Goal: Find contact information

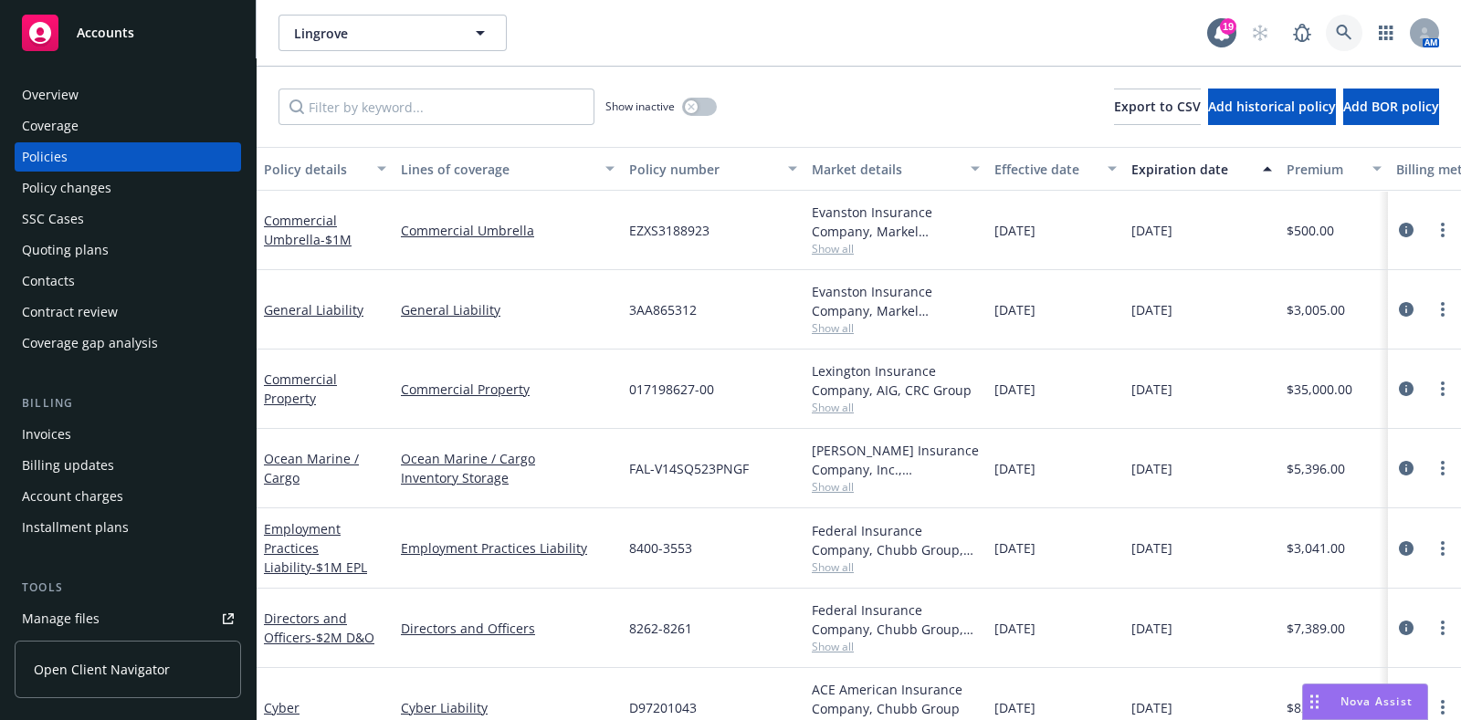
click at [1342, 38] on icon at bounding box center [1344, 33] width 16 height 16
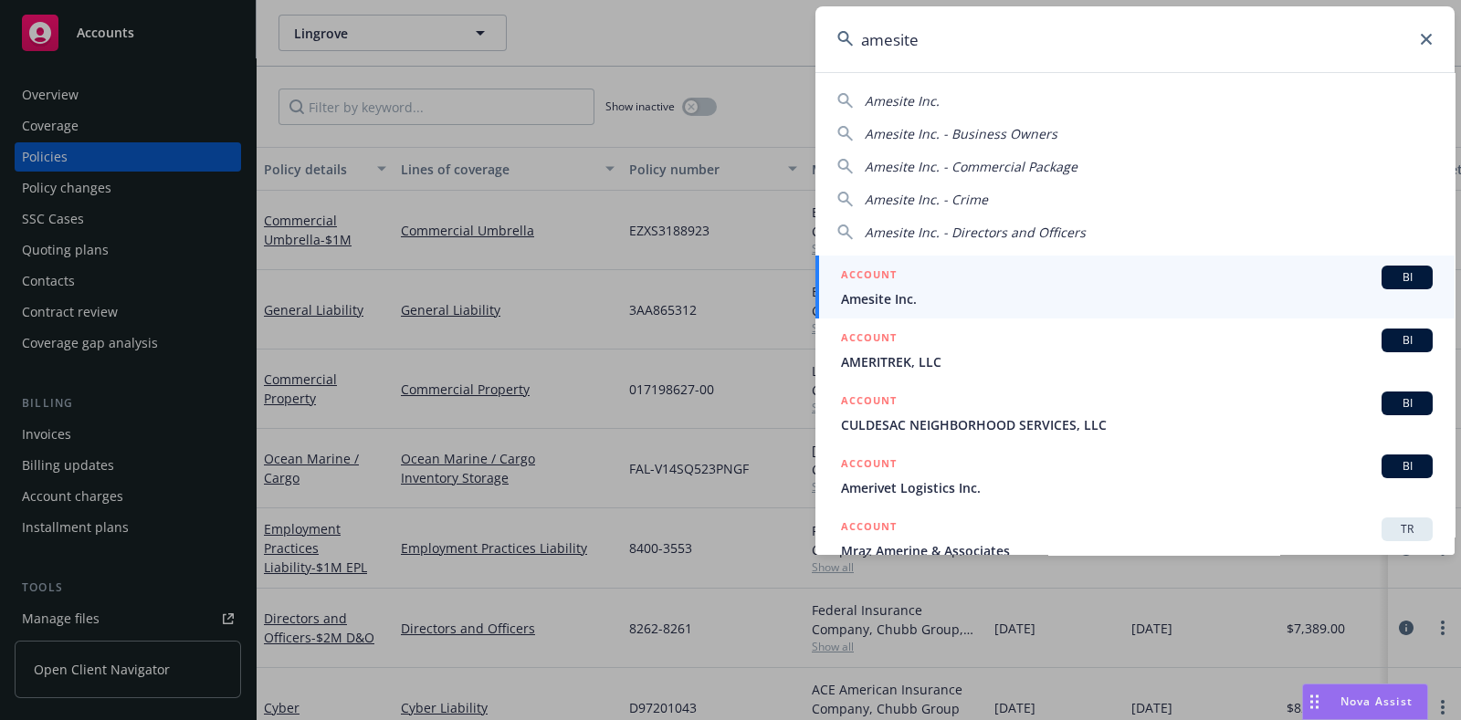
type input "amesite"
click at [904, 291] on span "Amesite Inc." at bounding box center [1137, 298] width 592 height 19
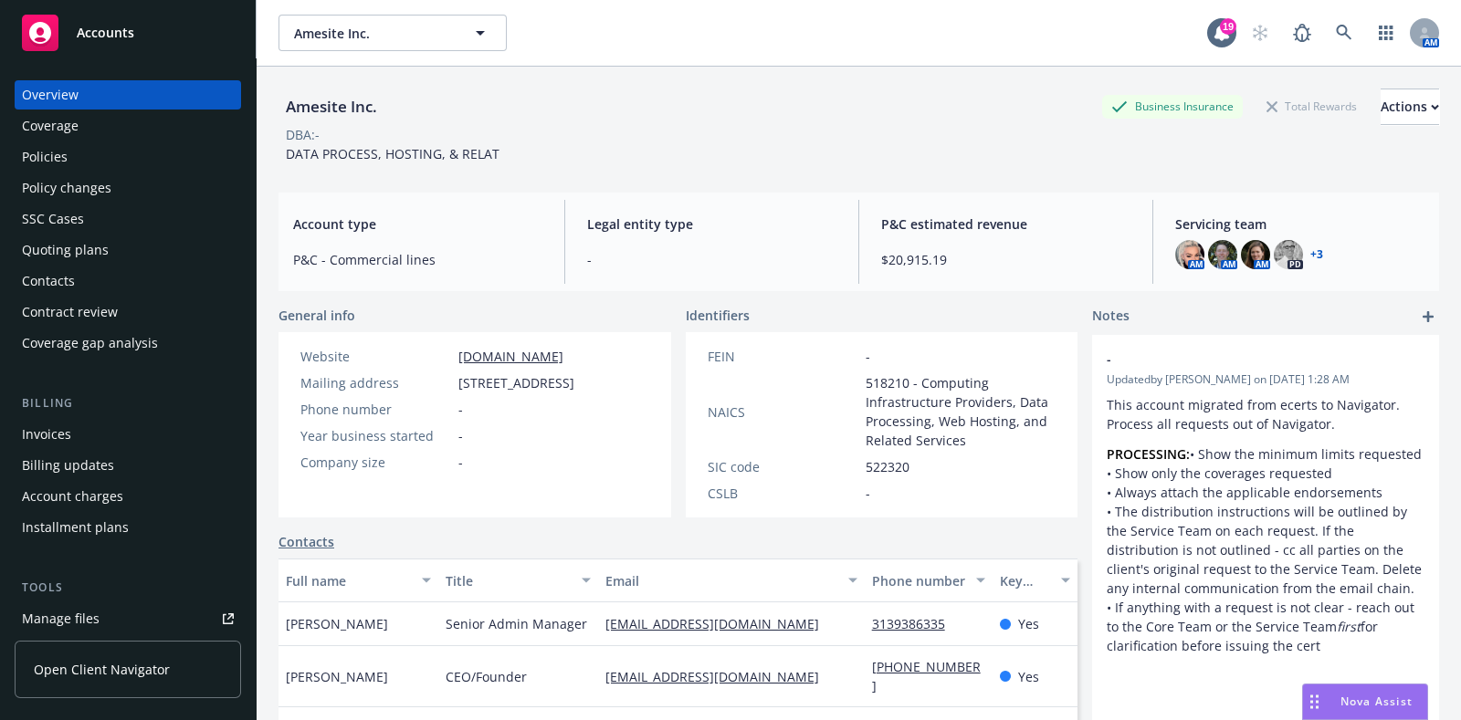
click at [47, 162] on div "Policies" at bounding box center [45, 156] width 46 height 29
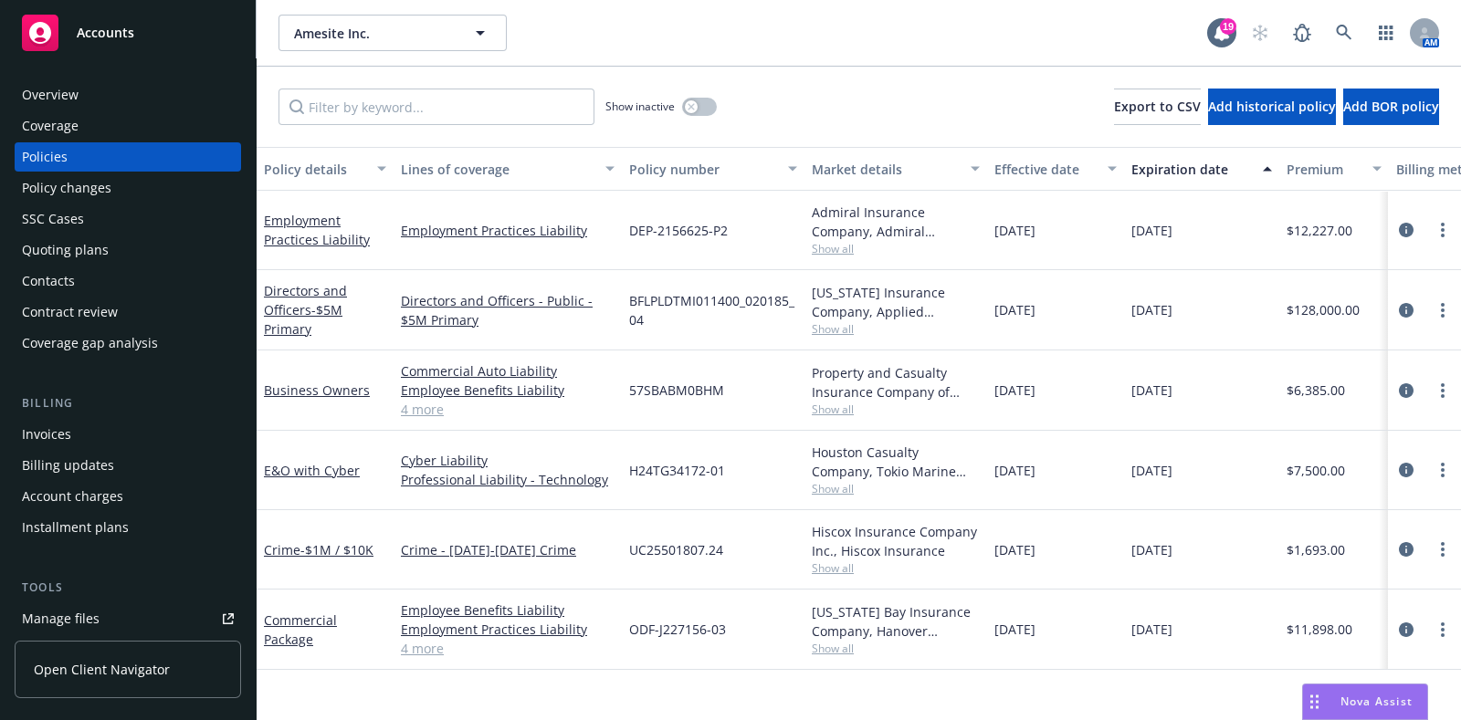
click at [827, 563] on span "Show all" at bounding box center [896, 569] width 168 height 16
click at [906, 584] on div "Hiscox Insurance Company Inc., Hiscox Insurance Show all" at bounding box center [895, 549] width 183 height 79
click at [1400, 548] on icon "circleInformation" at bounding box center [1406, 549] width 15 height 15
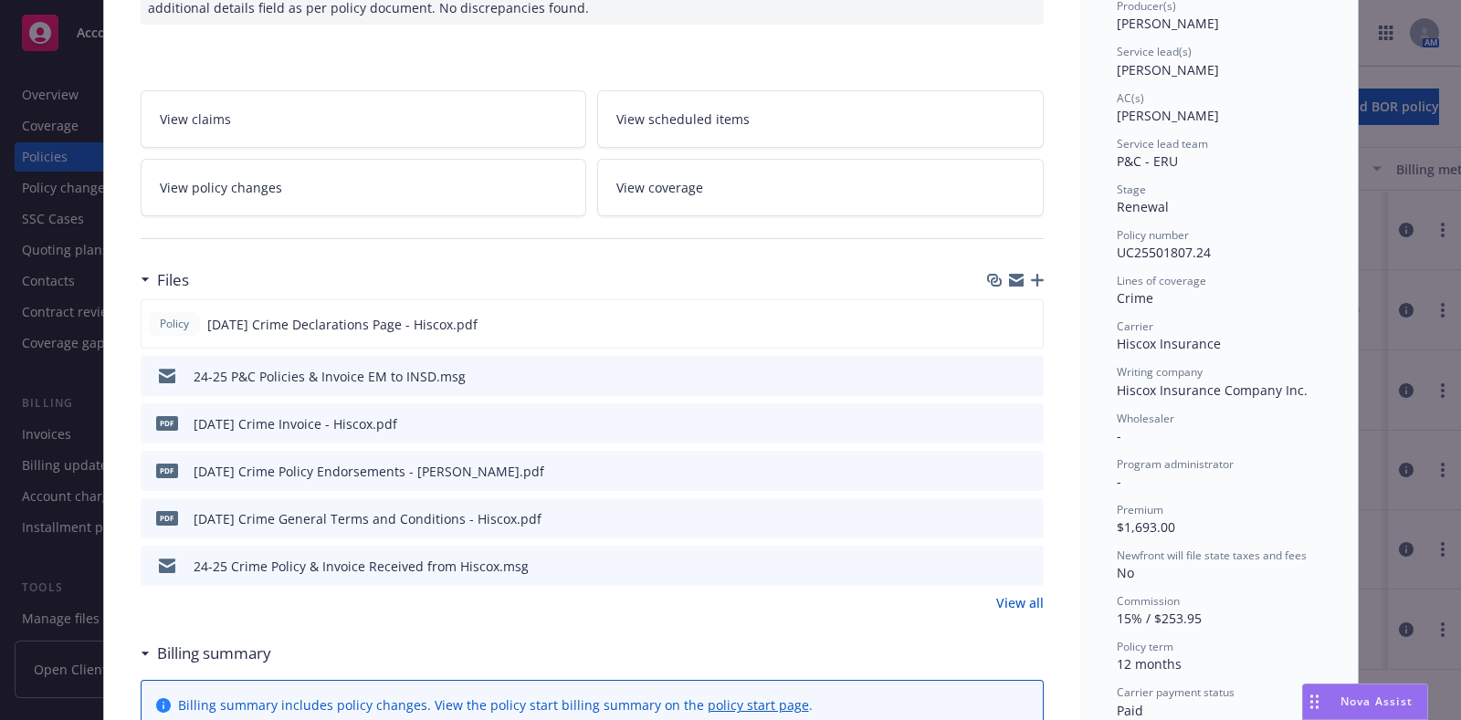
scroll to position [244, 0]
click at [1018, 561] on icon "preview file" at bounding box center [1026, 564] width 16 height 13
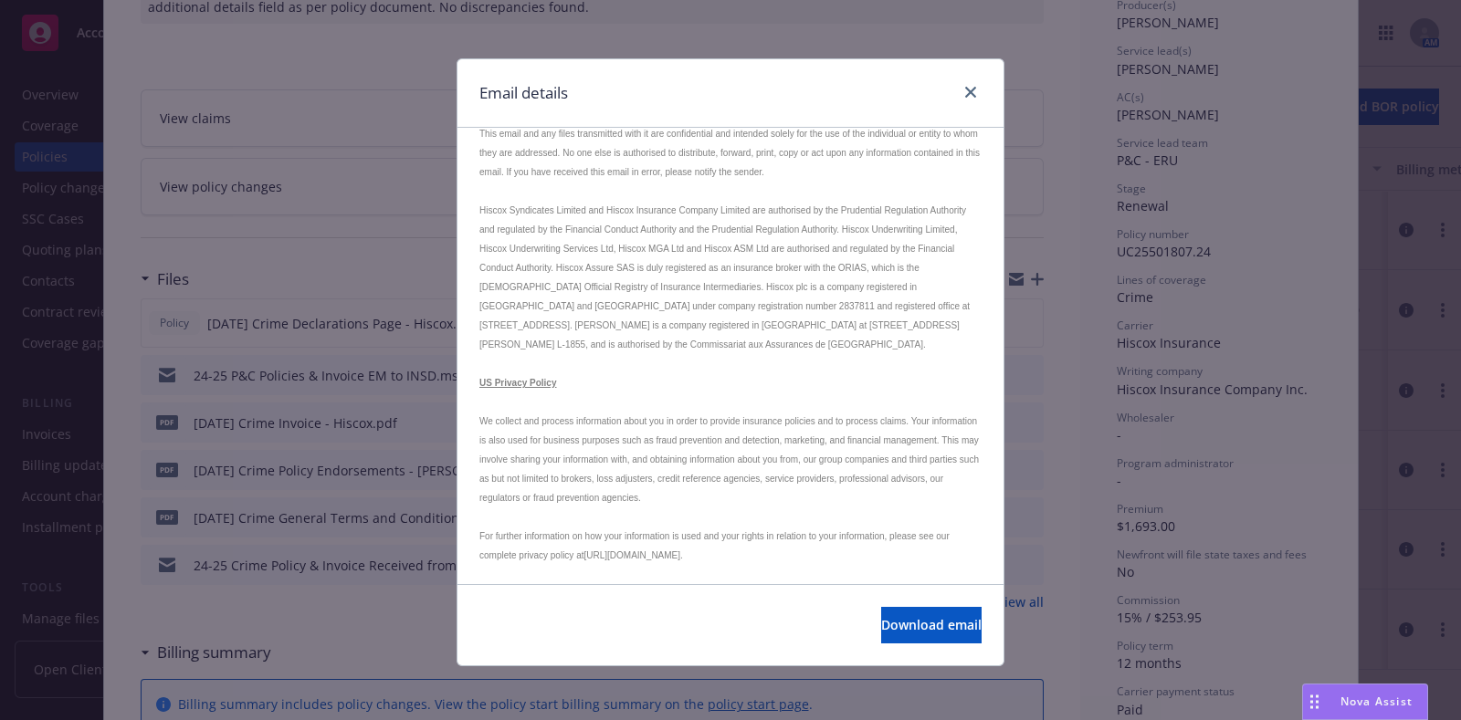
scroll to position [0, 0]
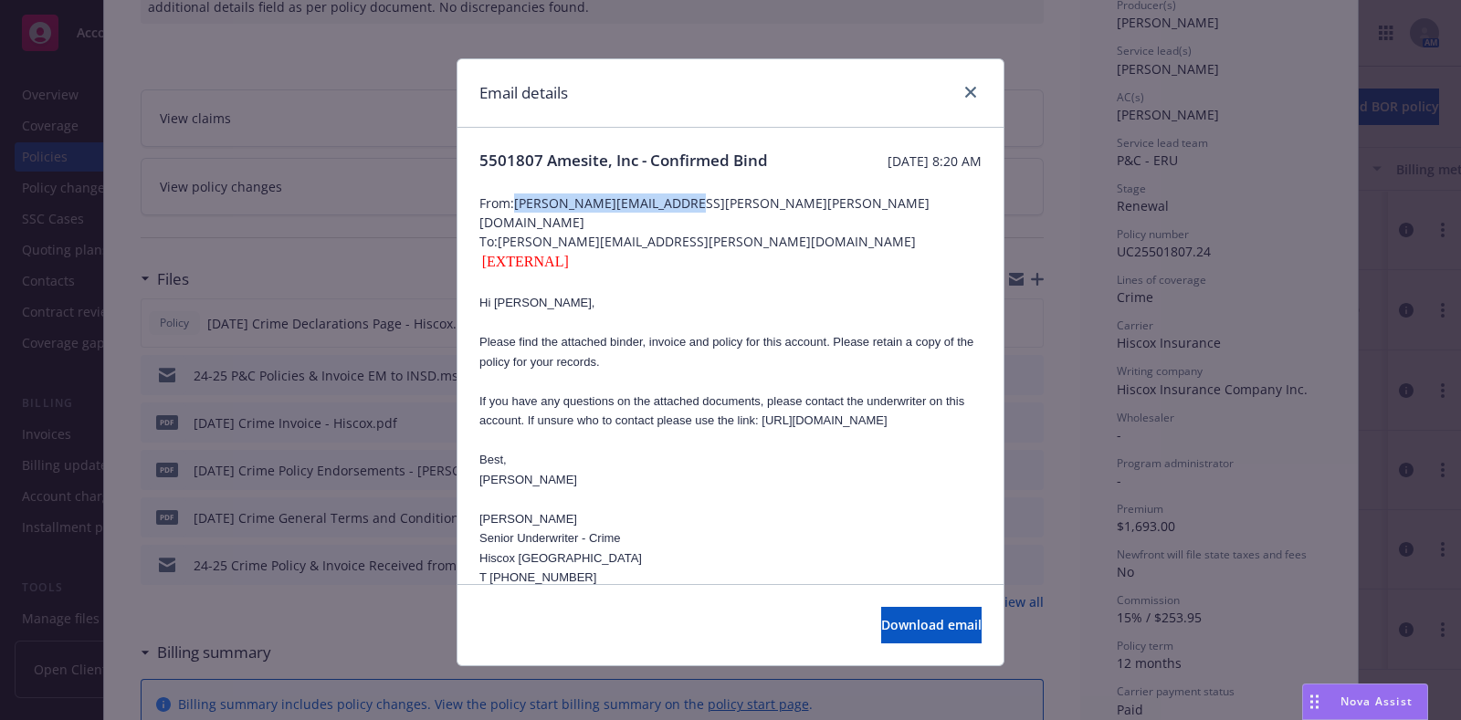
drag, startPoint x: 689, startPoint y: 224, endPoint x: 507, endPoint y: 216, distance: 182.7
click at [507, 216] on span "From: [PERSON_NAME][EMAIL_ADDRESS][PERSON_NAME][PERSON_NAME][DOMAIN_NAME]" at bounding box center [730, 213] width 502 height 38
copy span "[PERSON_NAME][EMAIL_ADDRESS][PERSON_NAME][PERSON_NAME][DOMAIN_NAME]"
click at [965, 90] on icon "close" at bounding box center [970, 92] width 11 height 11
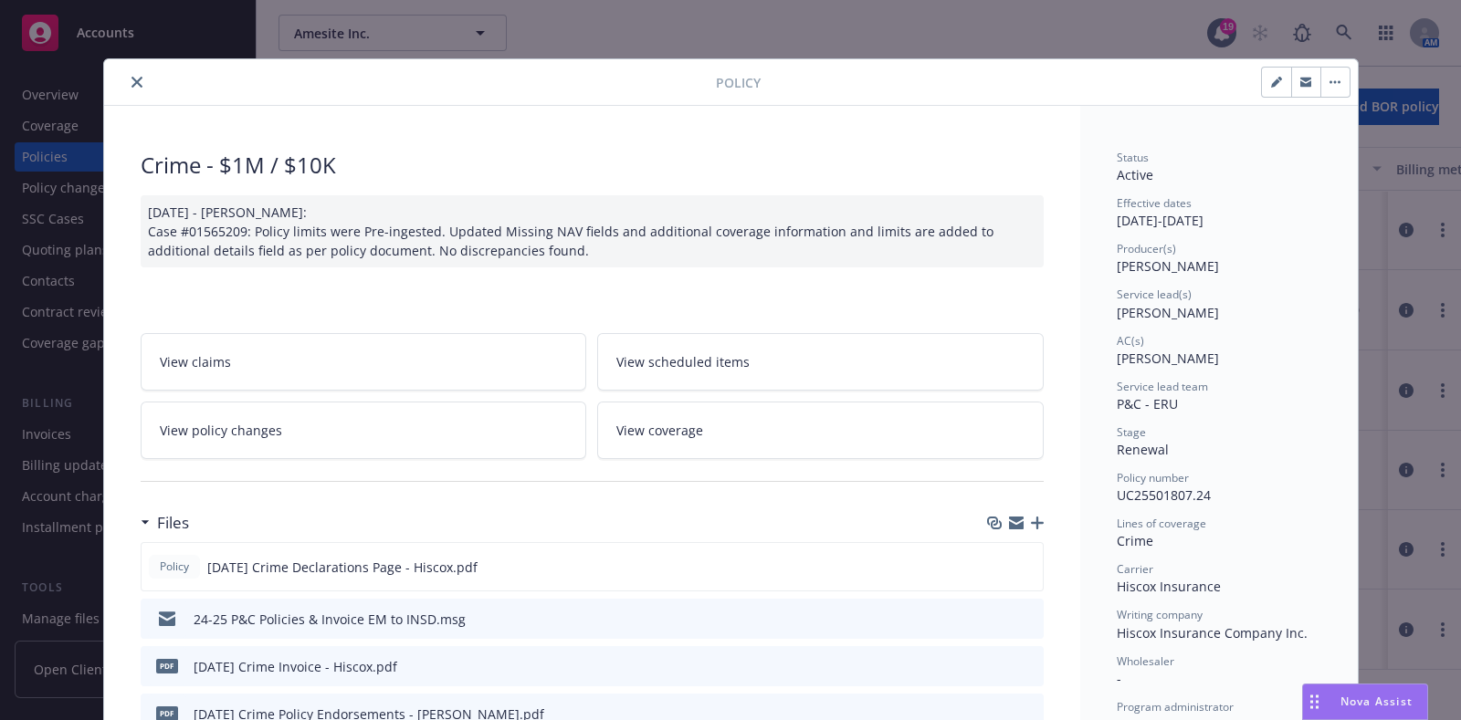
click at [134, 79] on button "close" at bounding box center [137, 82] width 22 height 22
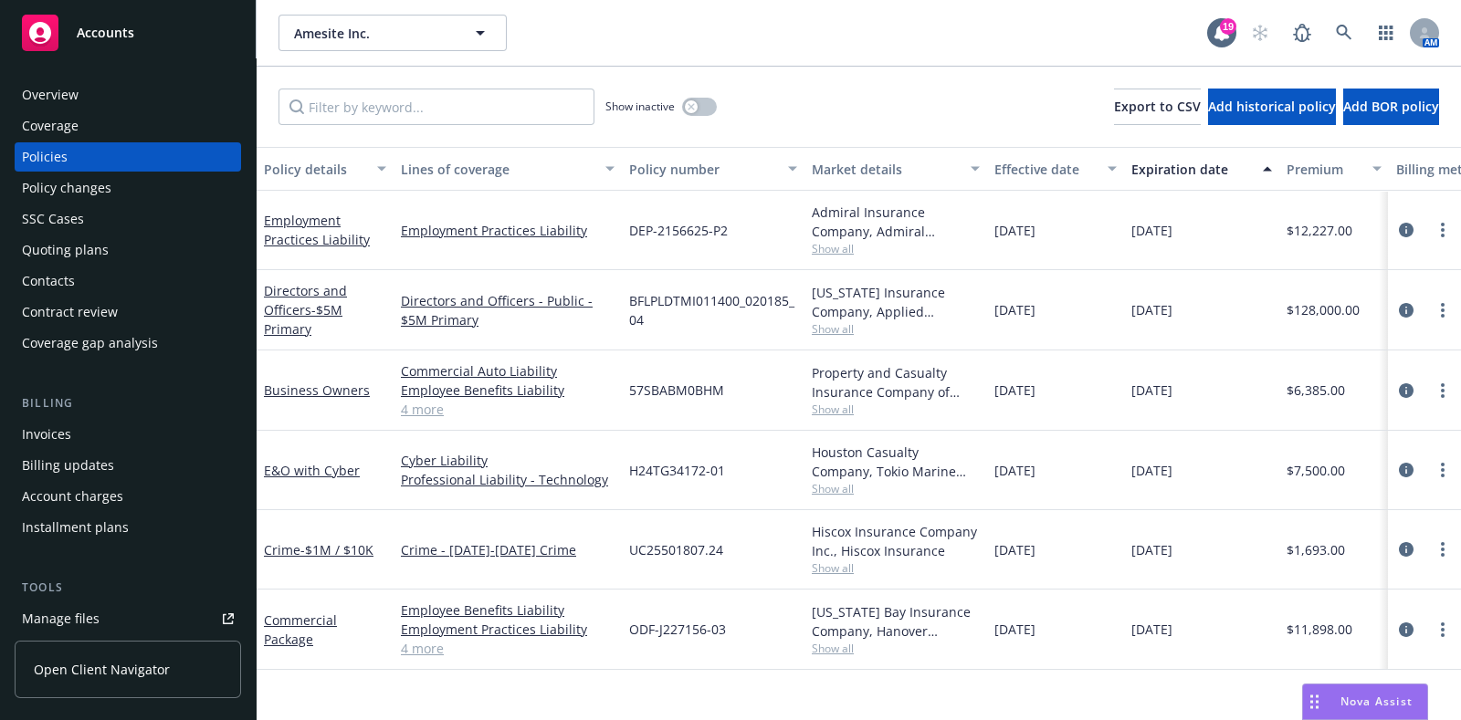
click at [827, 492] on span "Show all" at bounding box center [896, 489] width 168 height 16
click at [1395, 467] on link "circleInformation" at bounding box center [1406, 470] width 22 height 22
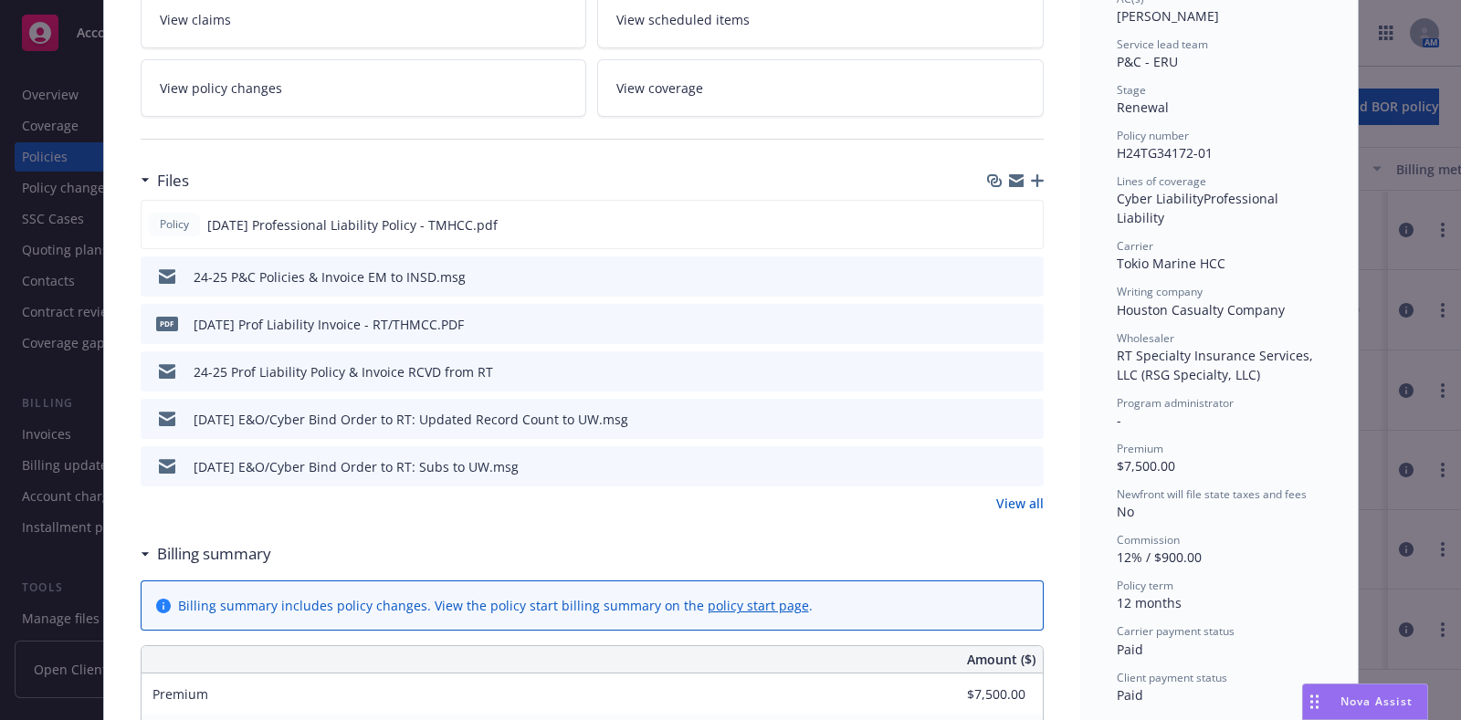
scroll to position [358, 0]
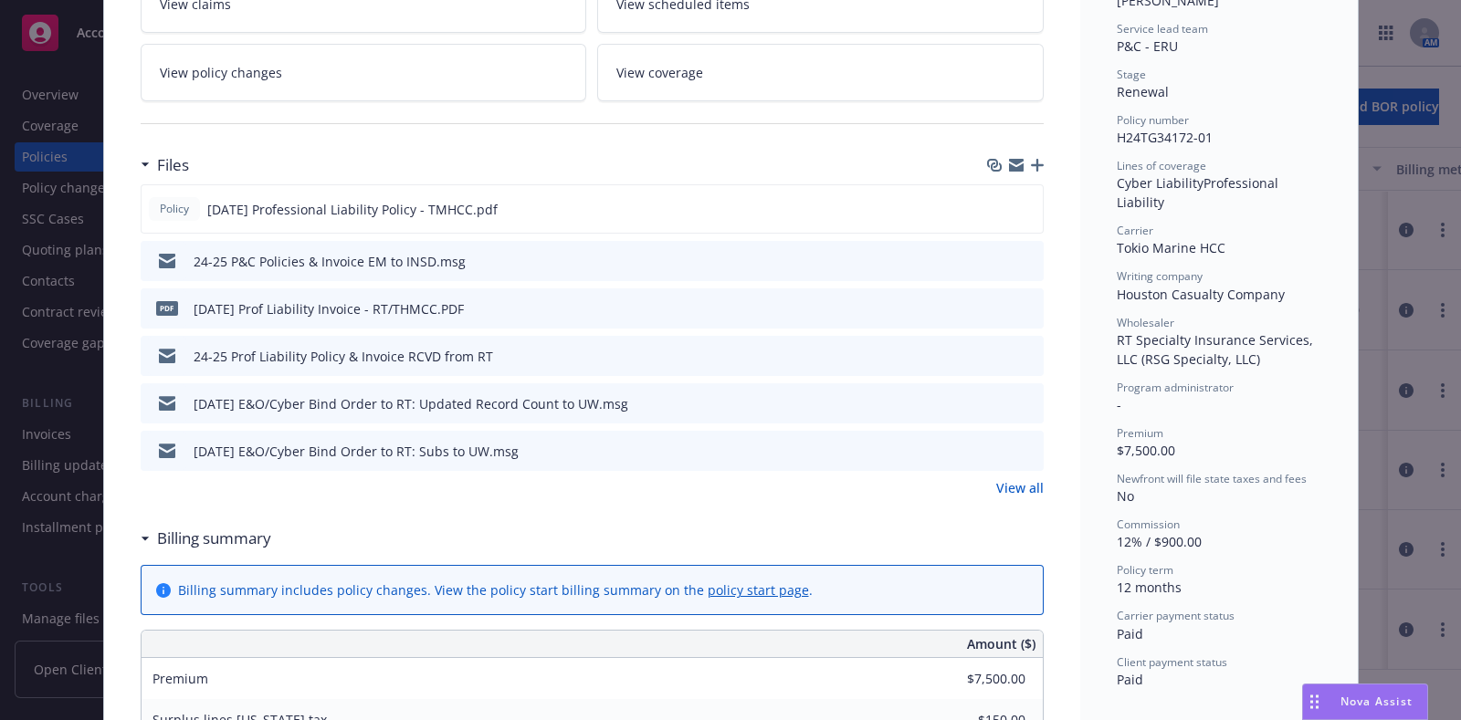
click at [1018, 349] on icon "preview file" at bounding box center [1026, 355] width 16 height 13
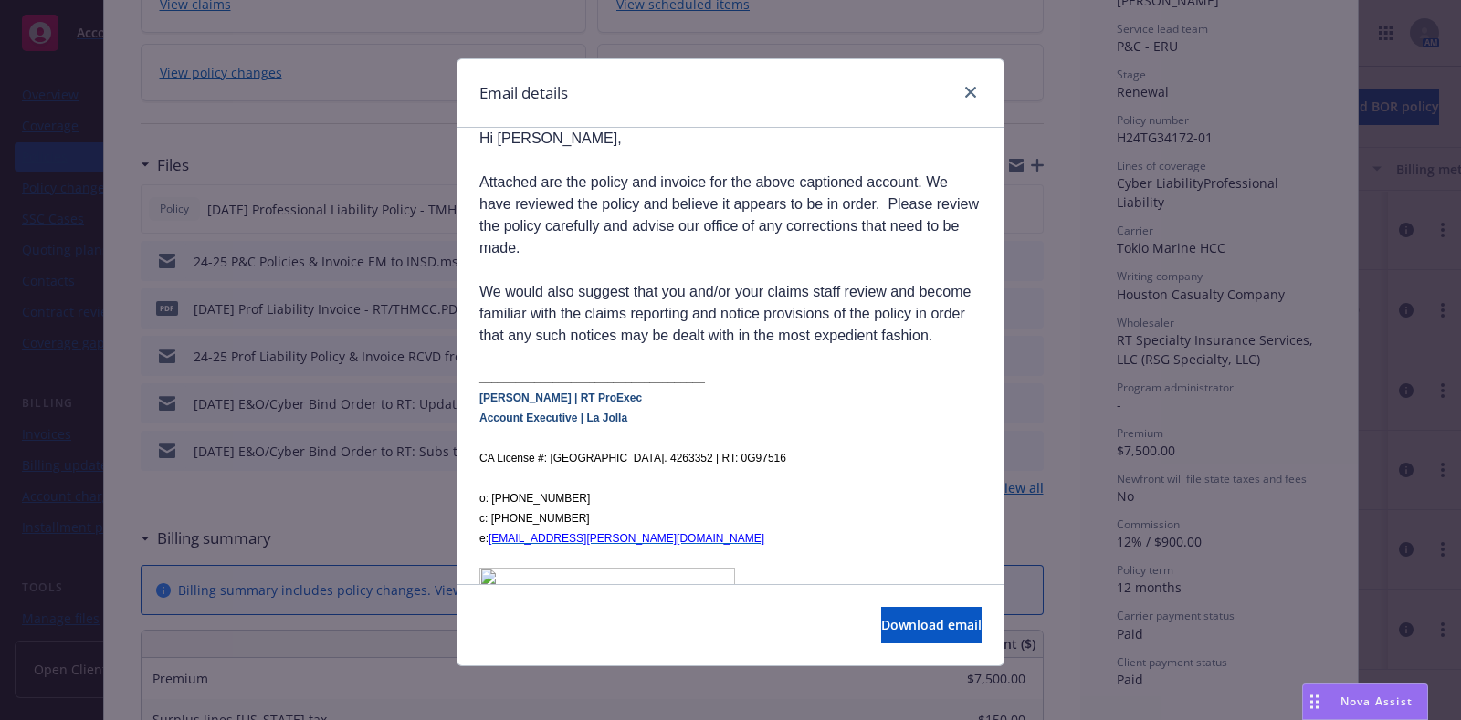
scroll to position [0, 0]
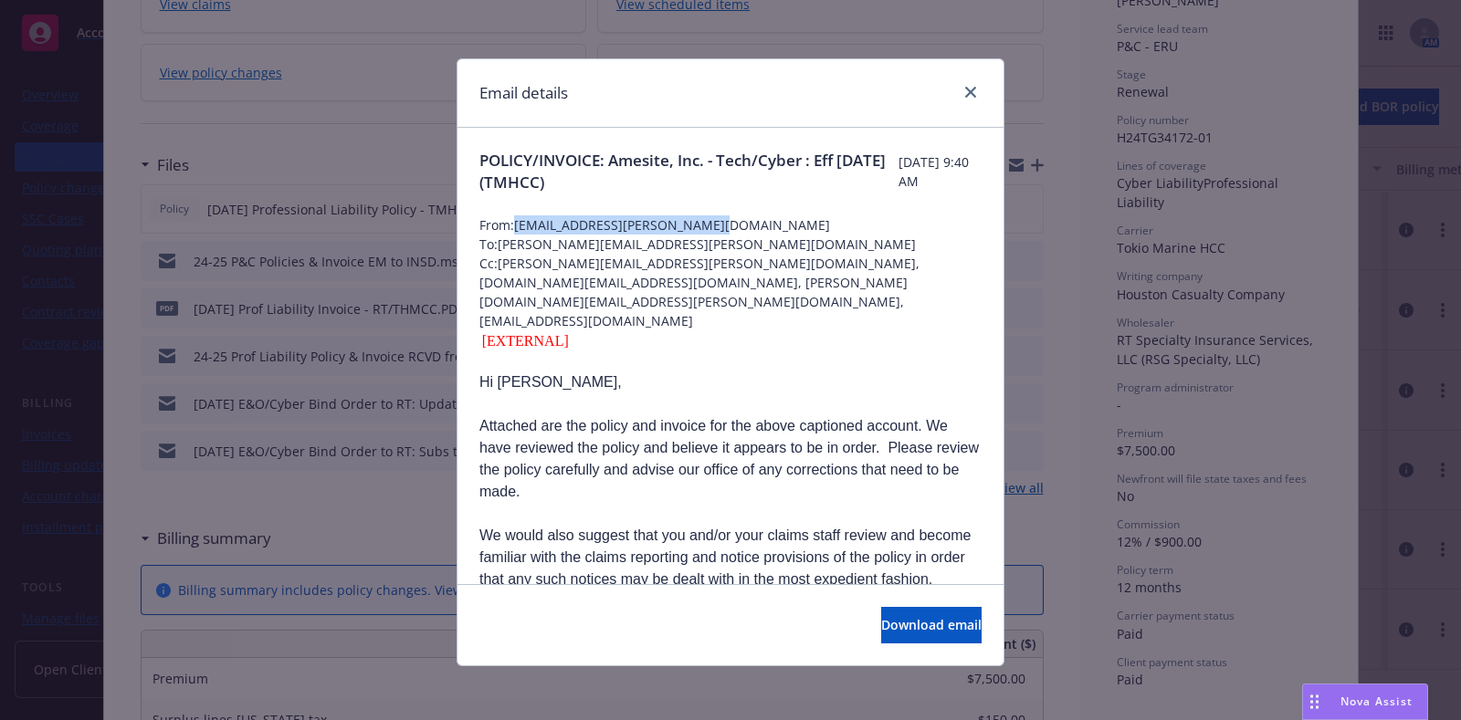
drag, startPoint x: 511, startPoint y: 228, endPoint x: 707, endPoint y: 225, distance: 196.3
click at [707, 225] on span "From: [EMAIL_ADDRESS][PERSON_NAME][DOMAIN_NAME]" at bounding box center [730, 224] width 502 height 19
copy span "[EMAIL_ADDRESS][PERSON_NAME][DOMAIN_NAME]"
click at [965, 90] on icon "close" at bounding box center [970, 92] width 11 height 11
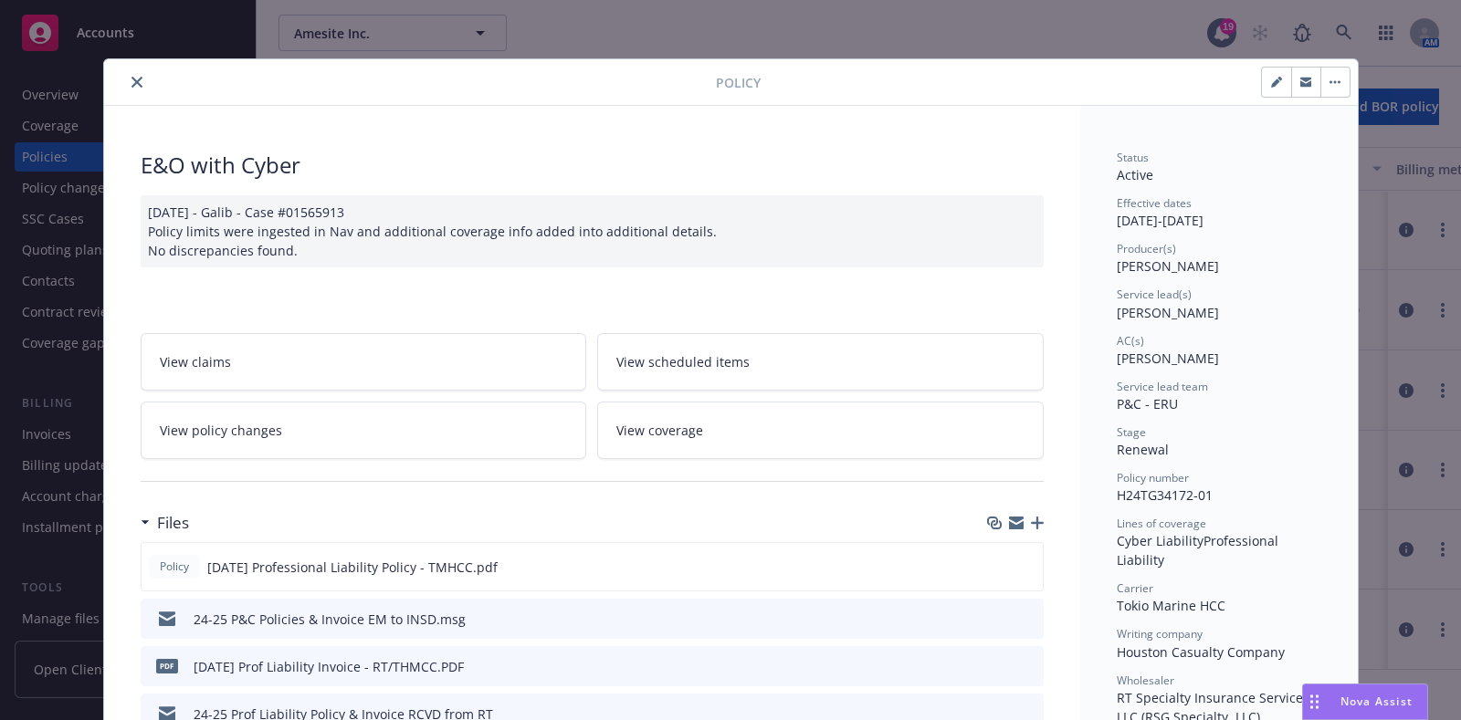
click at [131, 80] on icon "close" at bounding box center [136, 82] width 11 height 11
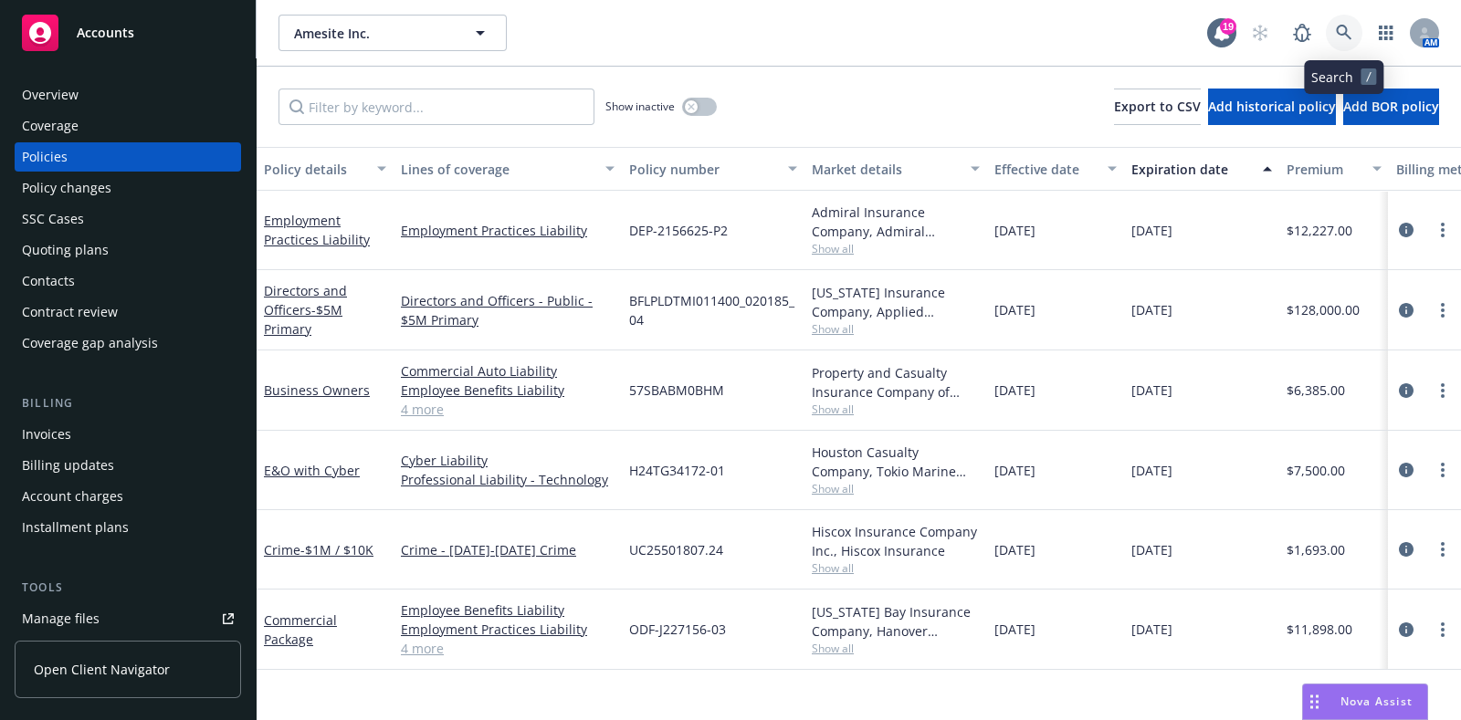
click at [1344, 35] on icon at bounding box center [1344, 33] width 16 height 16
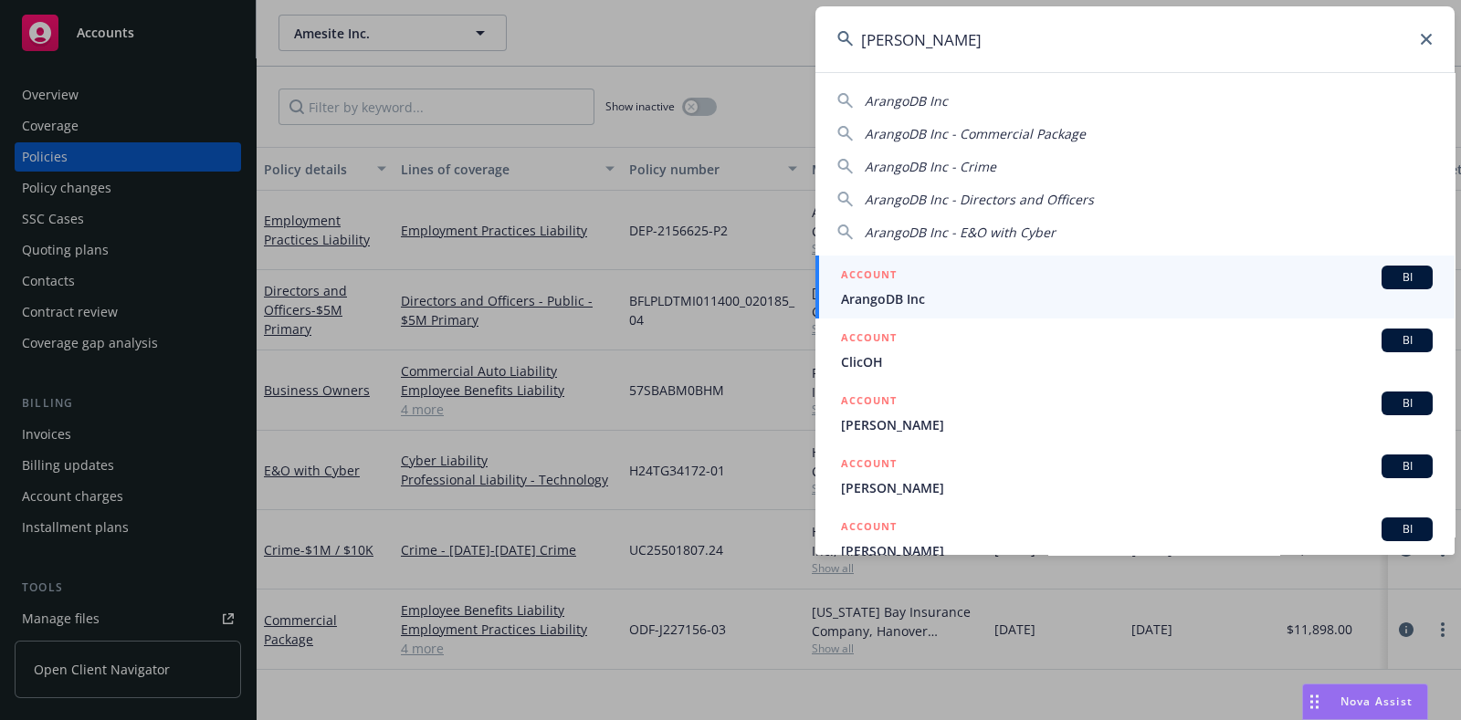
type input "[PERSON_NAME]"
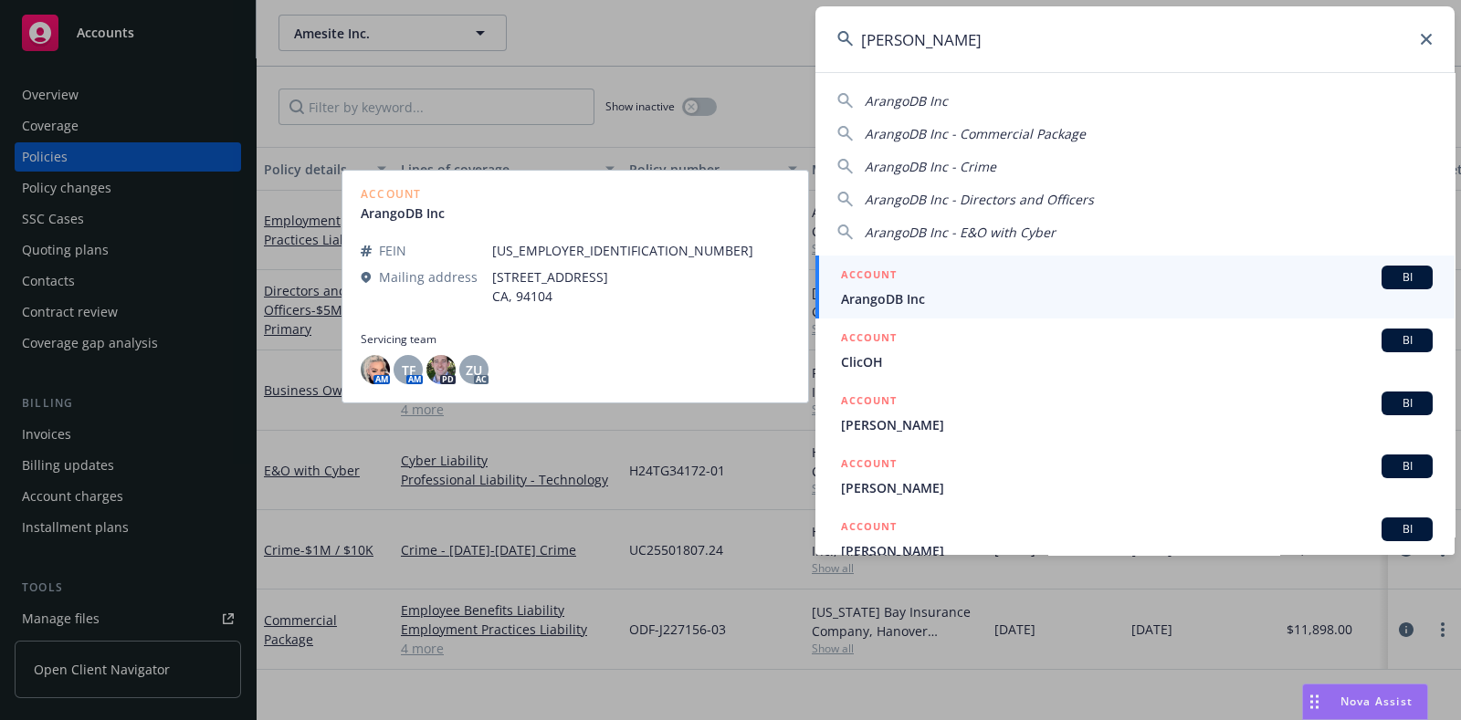
click at [886, 304] on span "ArangoDB Inc" at bounding box center [1137, 298] width 592 height 19
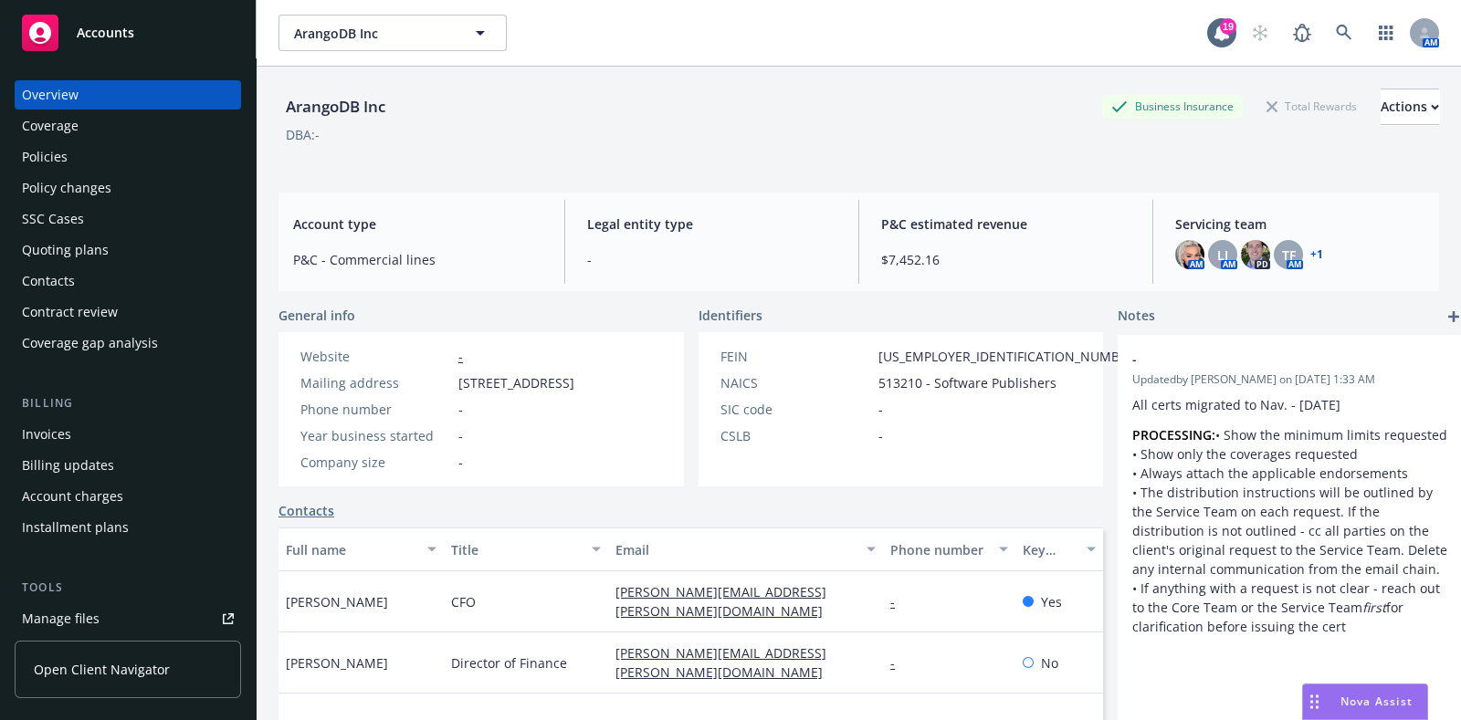
click at [110, 158] on div "Policies" at bounding box center [128, 156] width 212 height 29
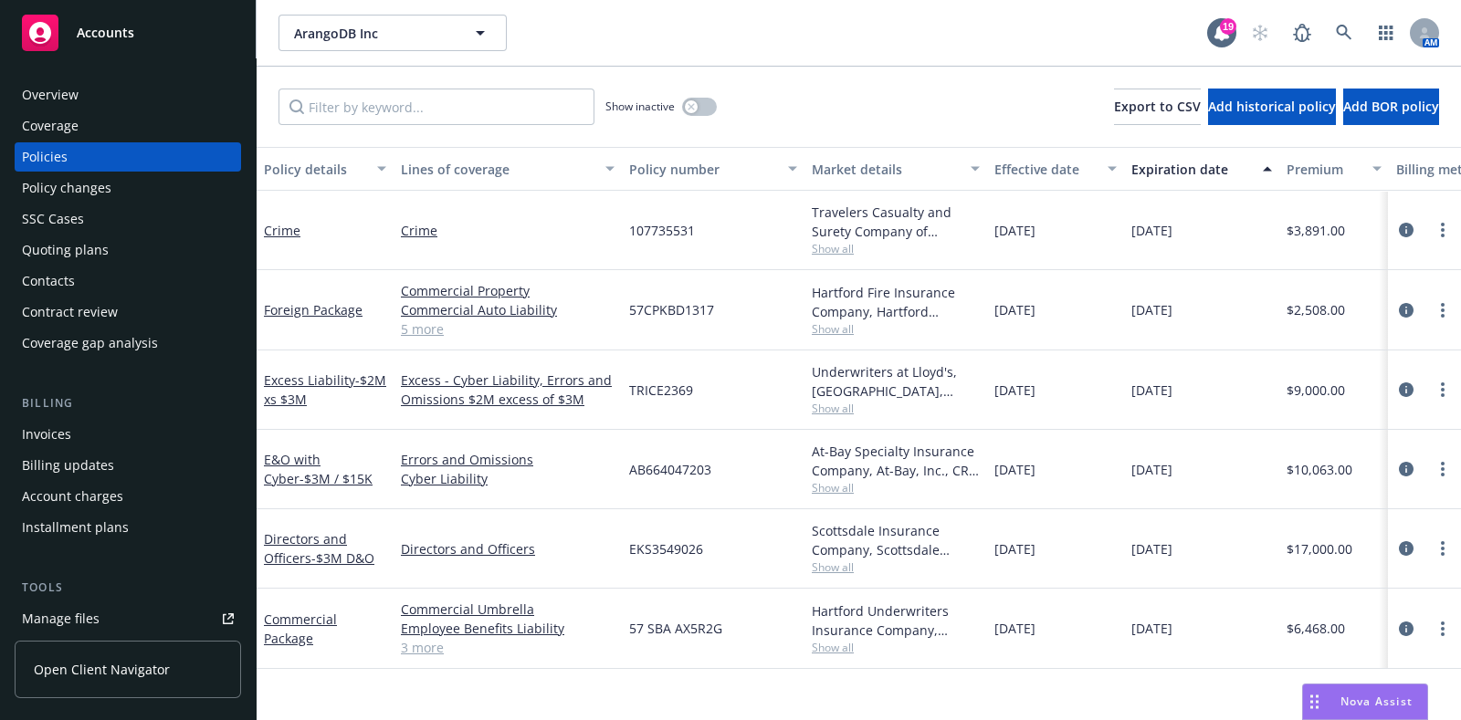
click at [842, 244] on span "Show all" at bounding box center [896, 249] width 168 height 16
click at [1409, 229] on icon "circleInformation" at bounding box center [1406, 230] width 15 height 15
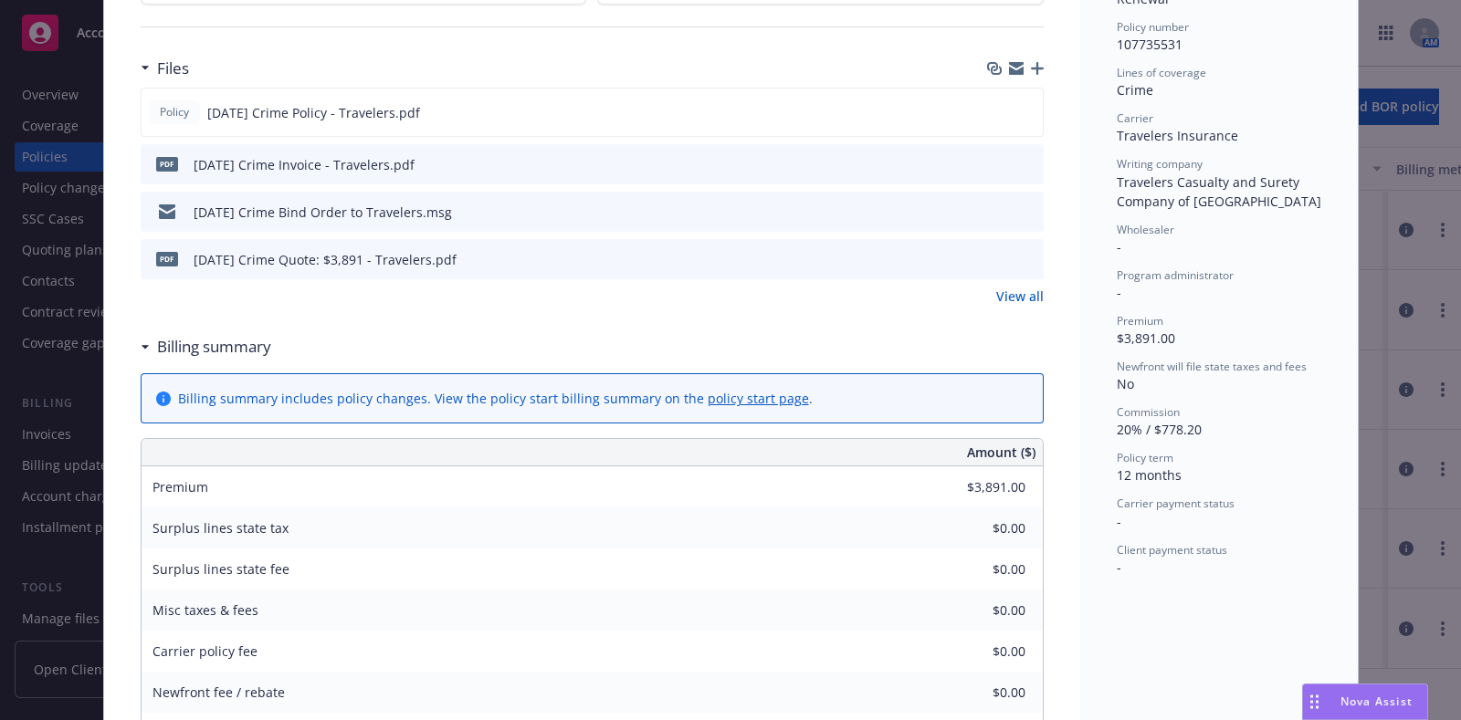
scroll to position [442, 0]
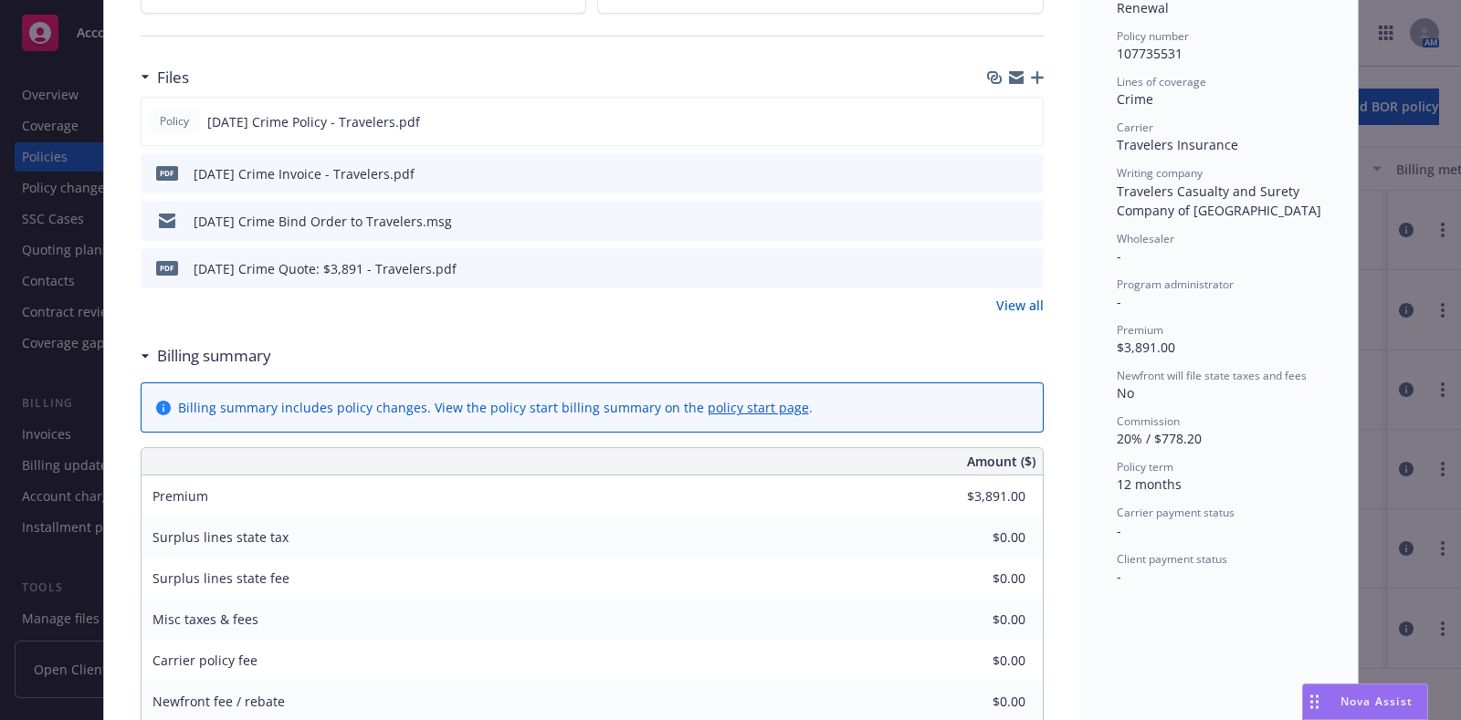
click at [1018, 214] on icon "preview file" at bounding box center [1026, 220] width 16 height 13
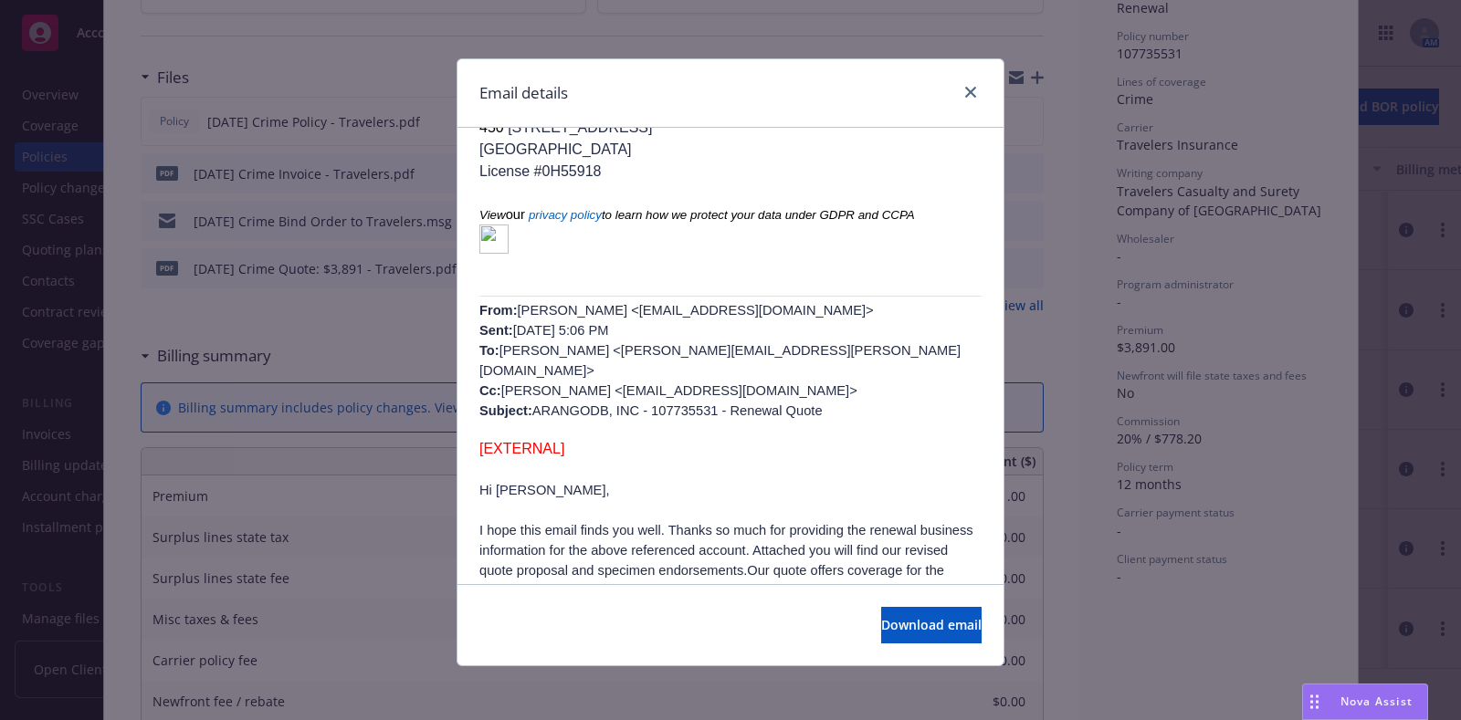
scroll to position [590, 0]
drag, startPoint x: 695, startPoint y: 367, endPoint x: 571, endPoint y: 364, distance: 124.2
click at [571, 364] on span "[PERSON_NAME] <[EMAIL_ADDRESS][DOMAIN_NAME]> Sent: [DATE] 5:06 PM To: [PERSON_N…" at bounding box center [719, 359] width 481 height 115
copy span "[EMAIL_ADDRESS][DOMAIN_NAME]"
click at [967, 95] on icon "close" at bounding box center [970, 92] width 11 height 11
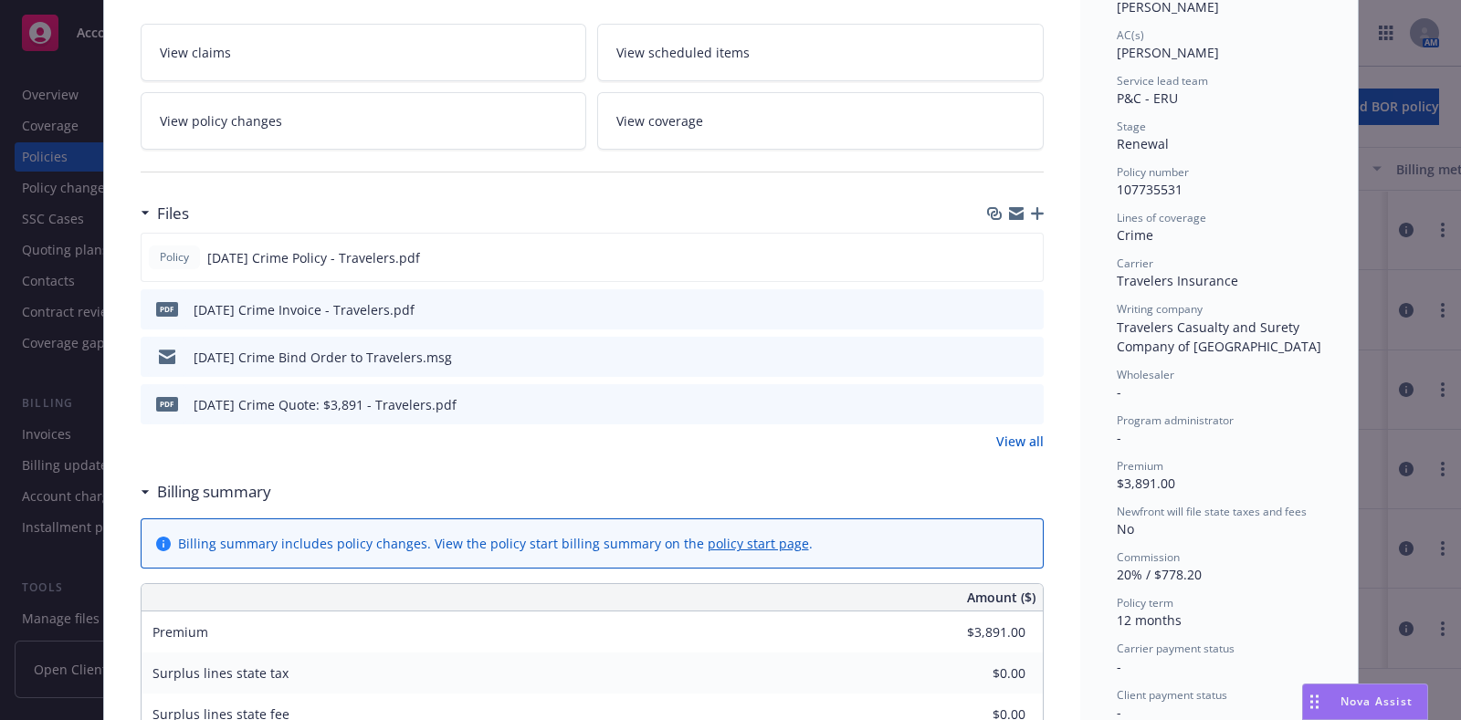
scroll to position [0, 0]
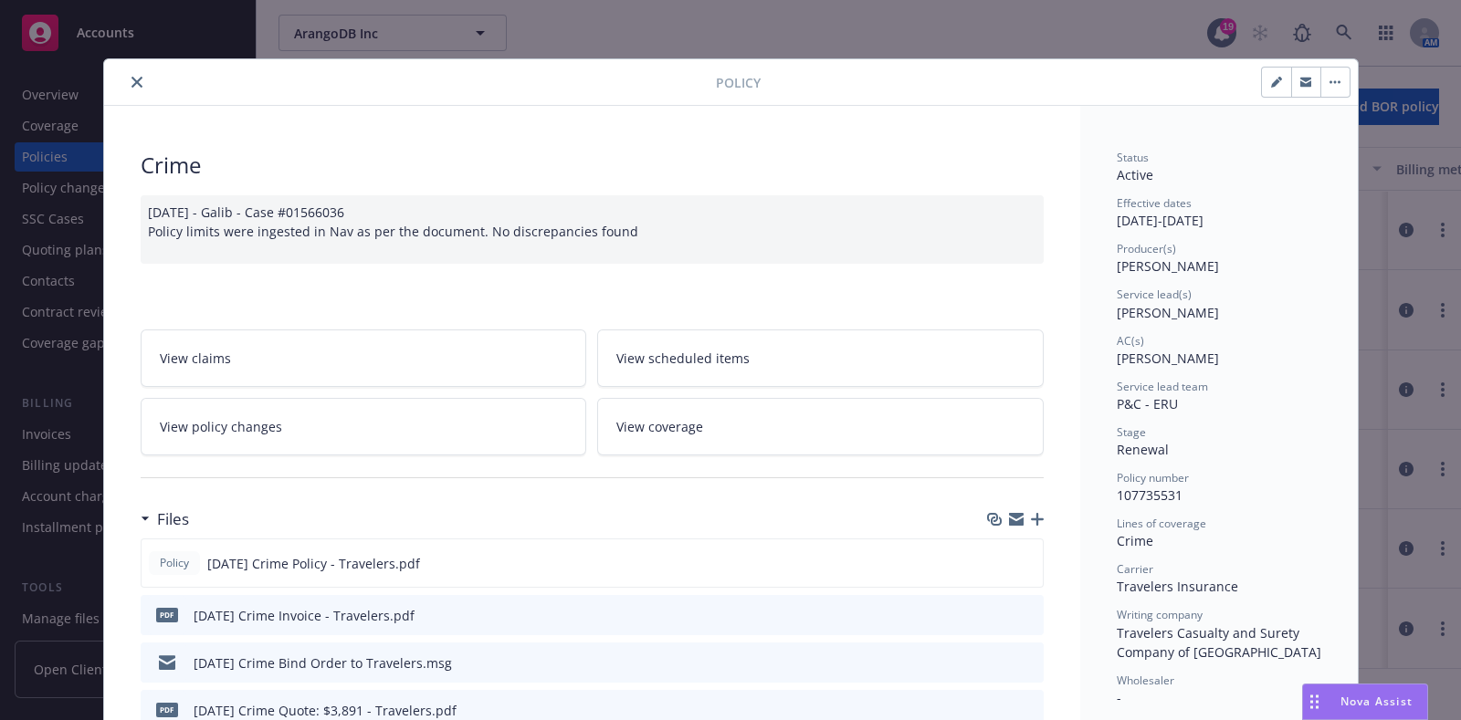
click at [131, 78] on icon "close" at bounding box center [136, 82] width 11 height 11
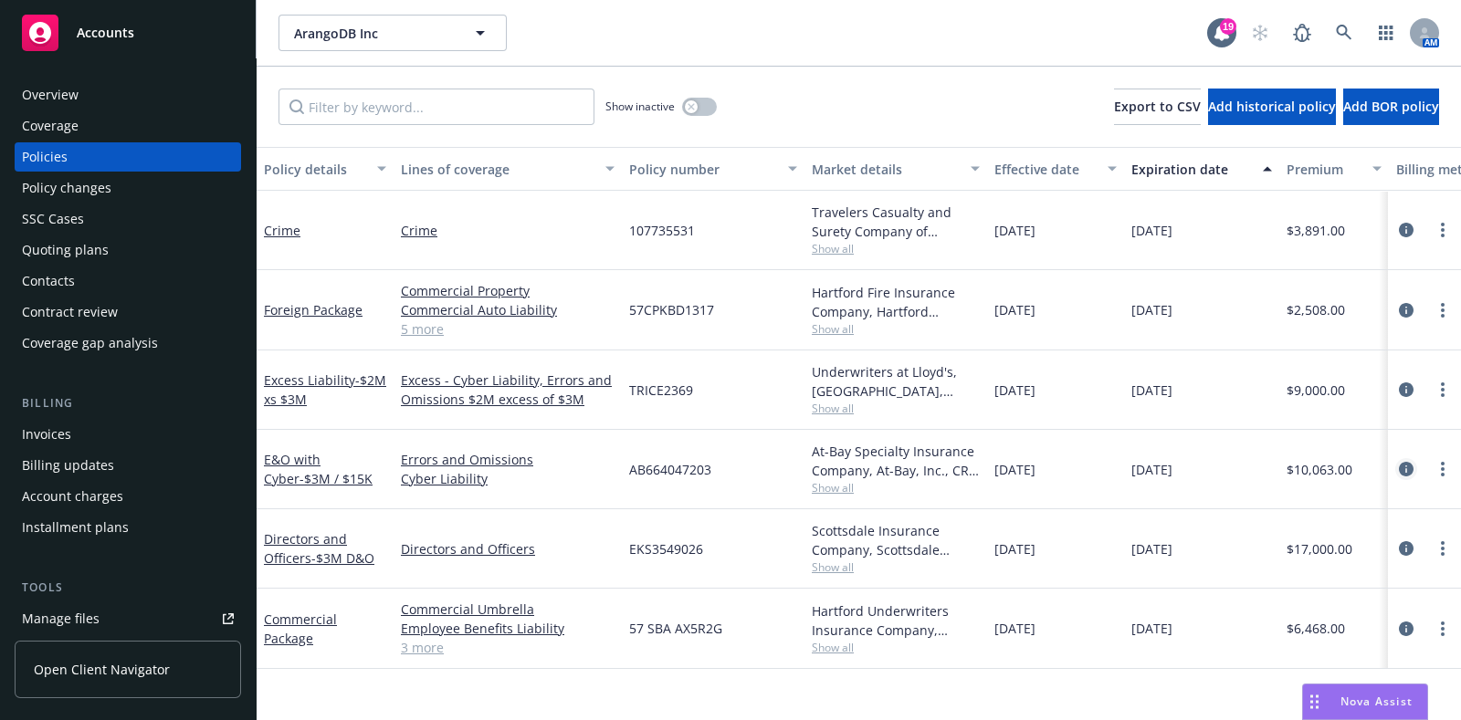
click at [1404, 465] on icon "circleInformation" at bounding box center [1406, 469] width 15 height 15
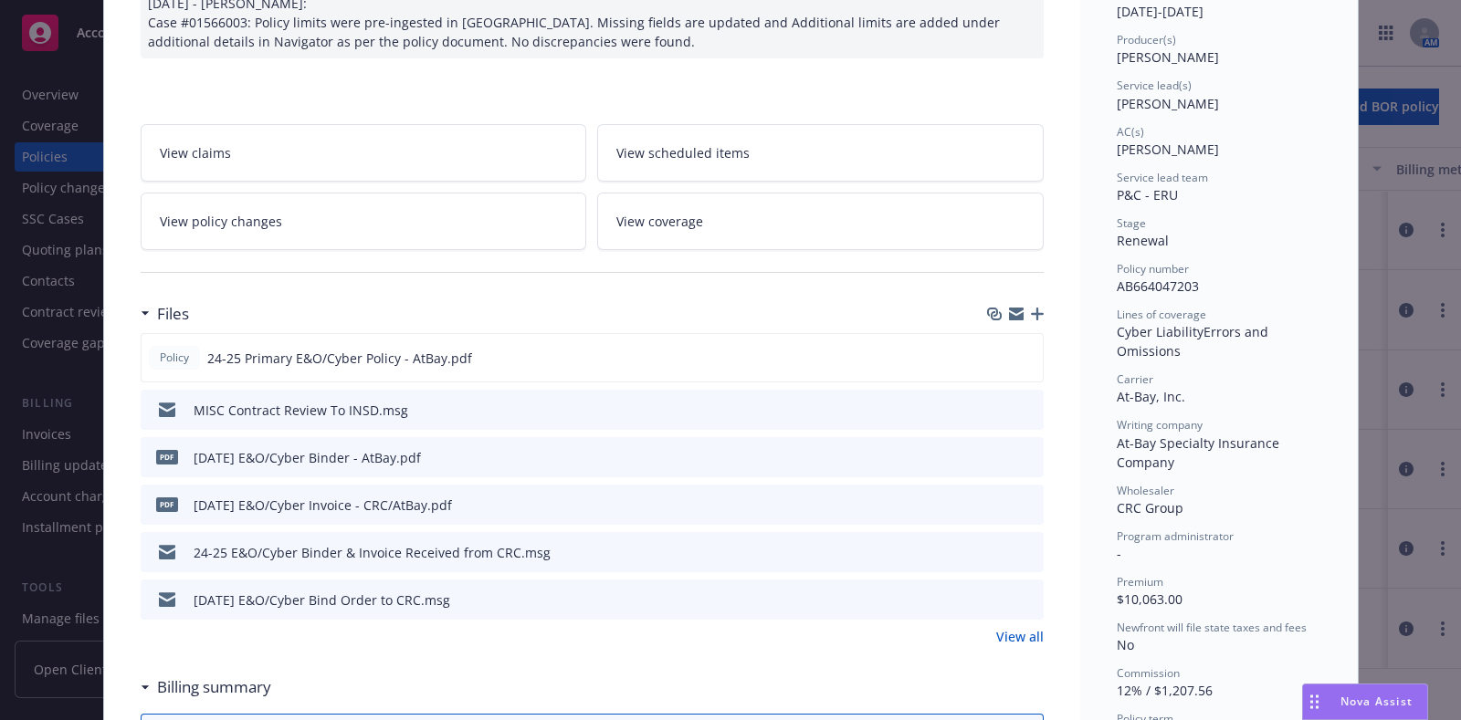
scroll to position [212, 0]
click at [1022, 550] on icon "preview file" at bounding box center [1026, 548] width 16 height 13
